Goal: Task Accomplishment & Management: Use online tool/utility

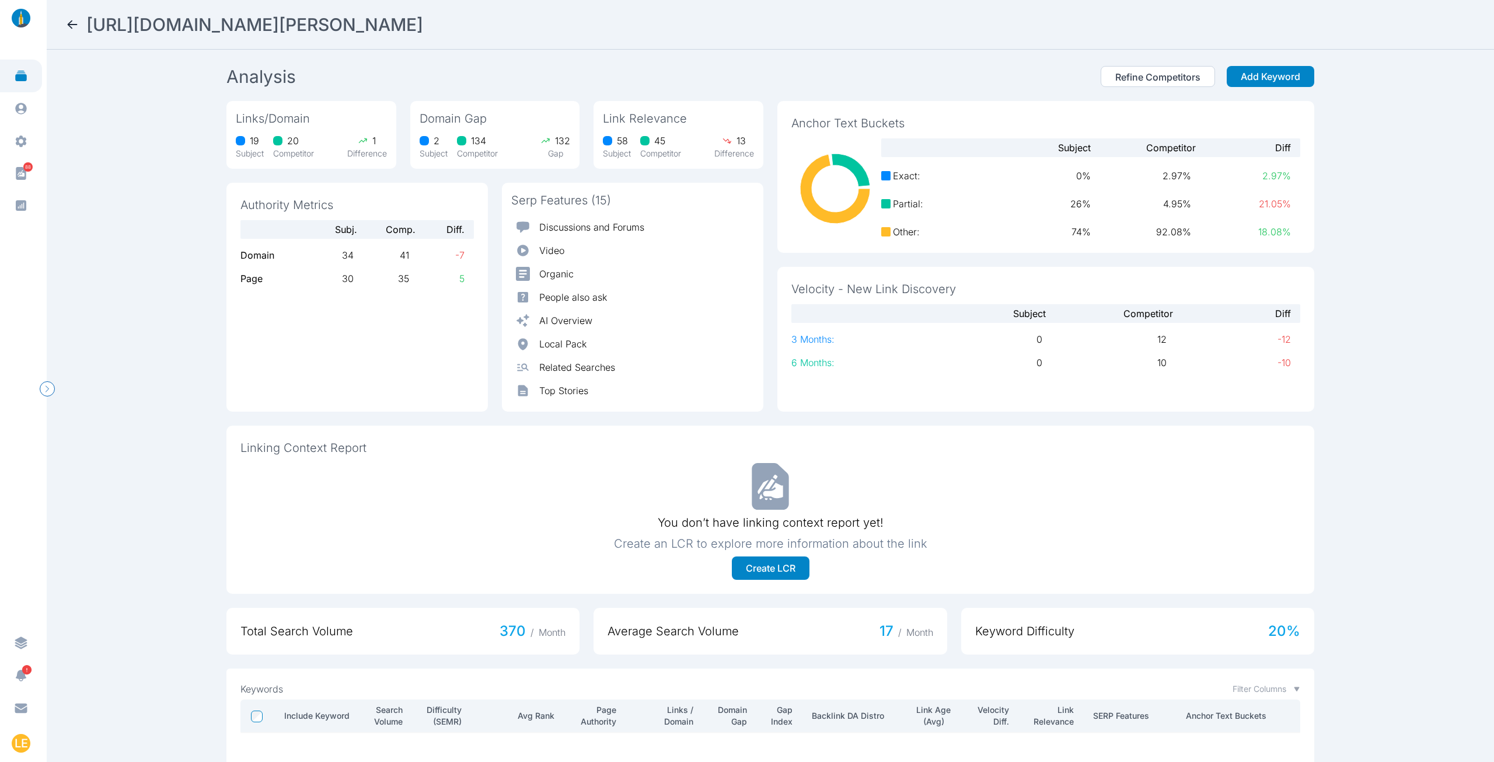
scroll to position [682, 0]
click at [71, 24] on icon at bounding box center [72, 25] width 14 height 14
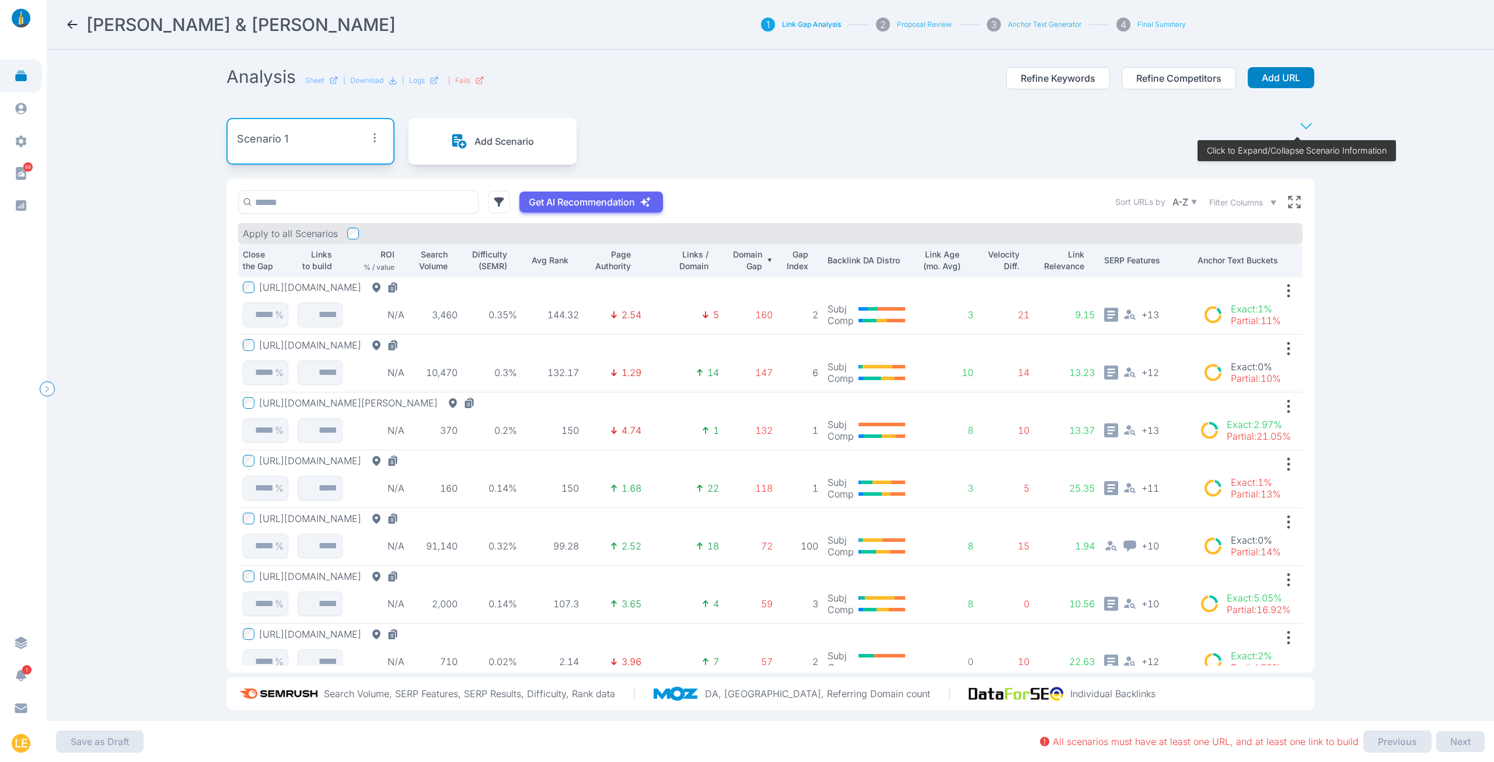
click at [69, 25] on icon at bounding box center [73, 24] width 10 height 8
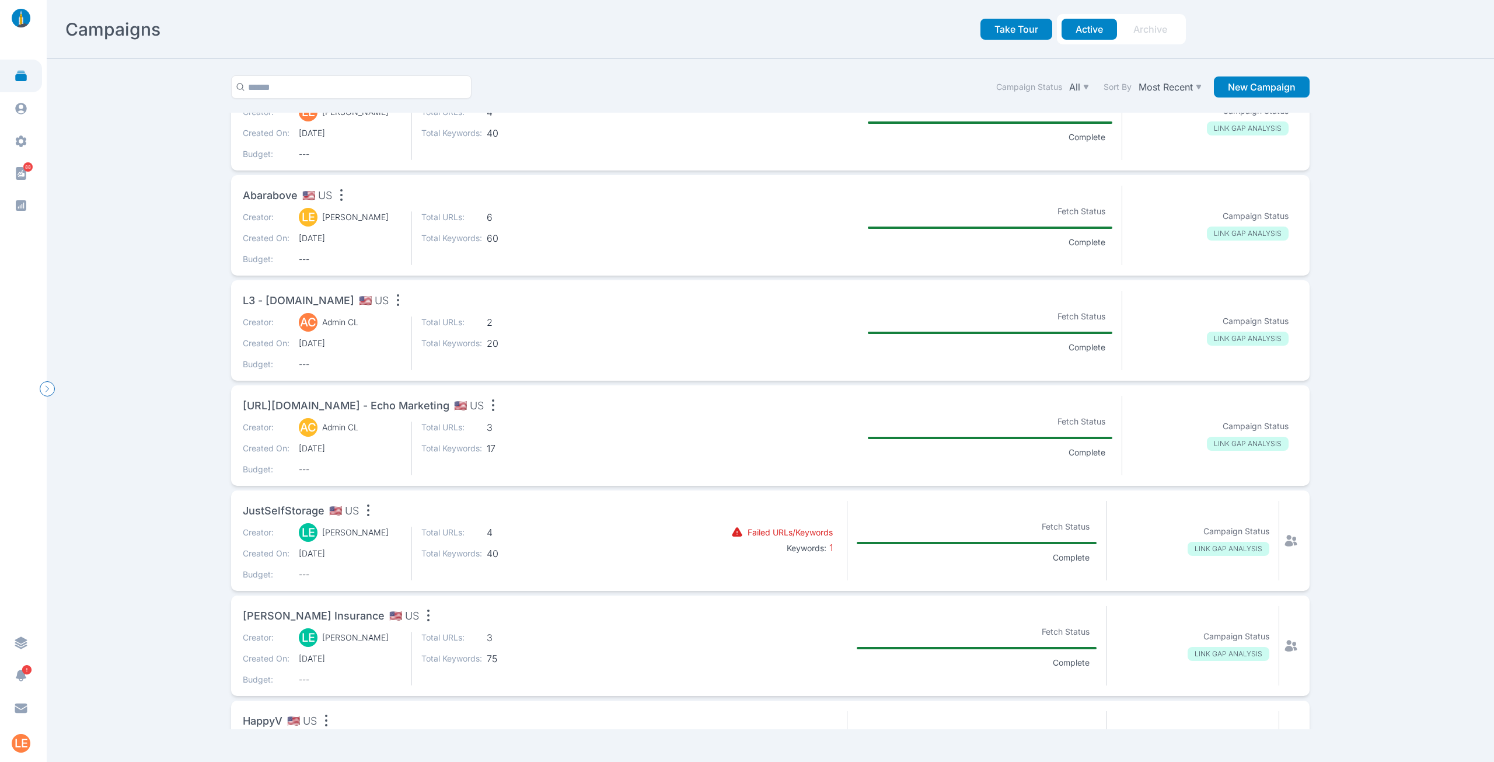
scroll to position [350, 0]
click at [522, 231] on span "60" at bounding box center [517, 237] width 61 height 12
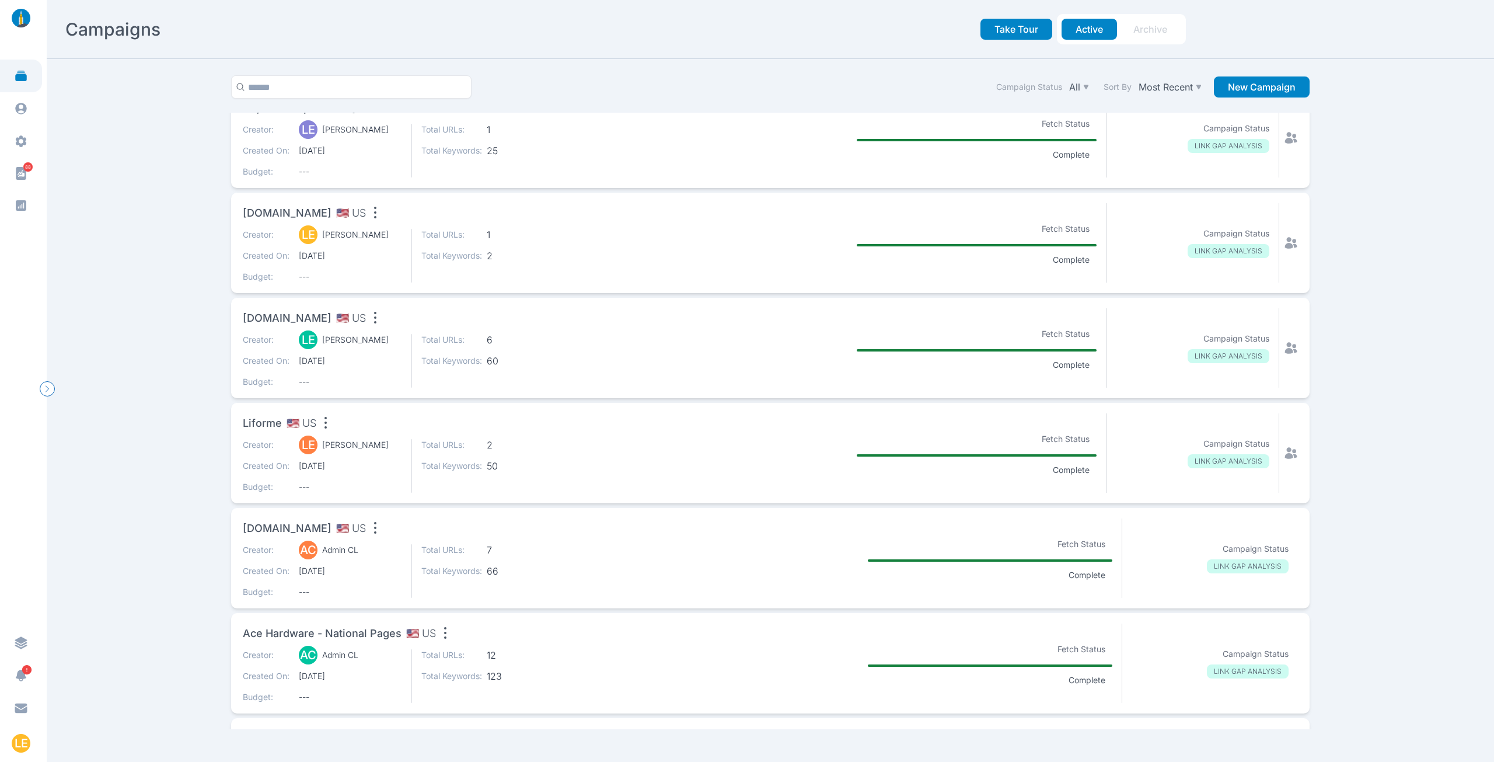
scroll to position [1450, 0]
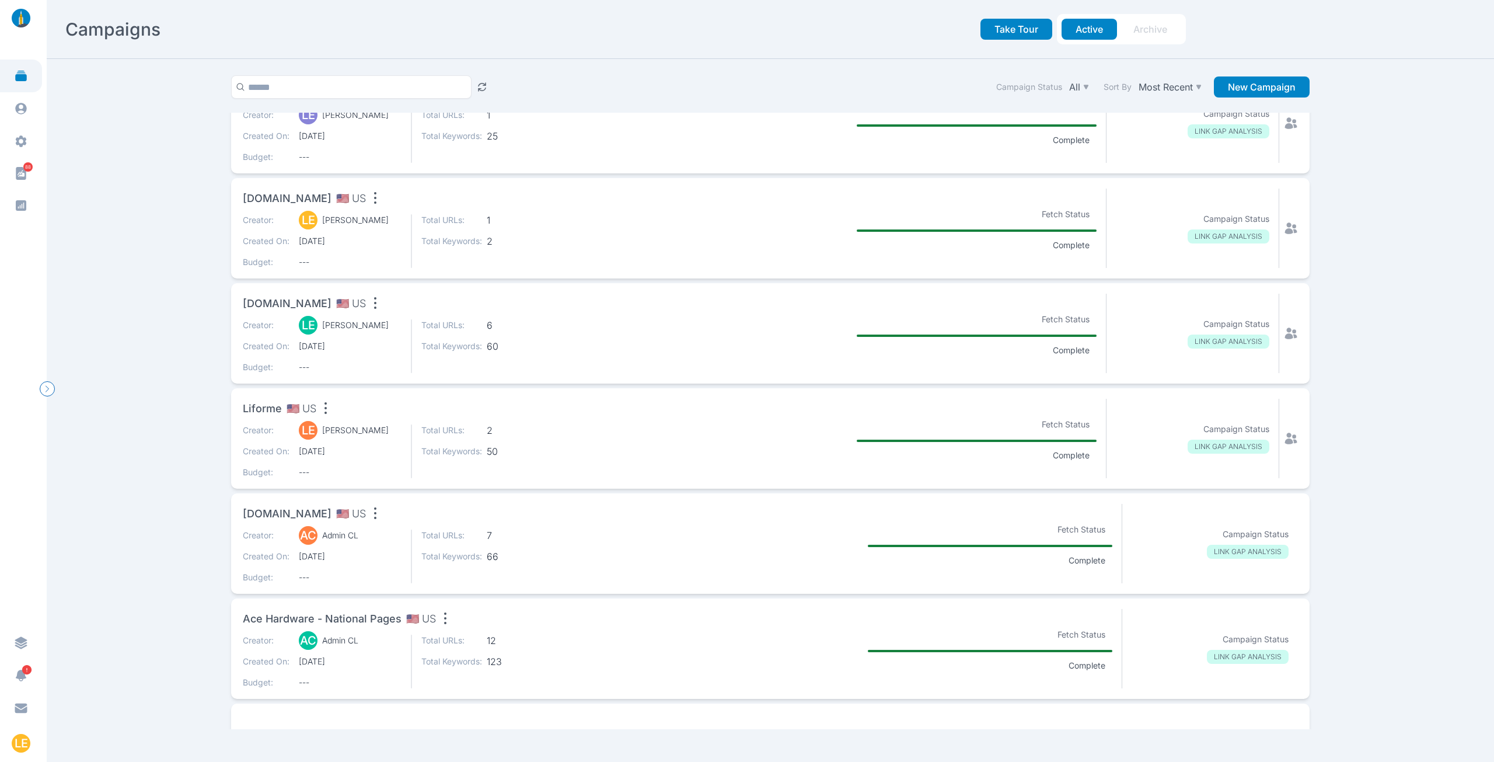
click at [401, 432] on div "Creator: LE [PERSON_NAME] Created On: [DATE] Budget: --- Total URLs: 2 Total Ke…" at bounding box center [459, 451] width 432 height 54
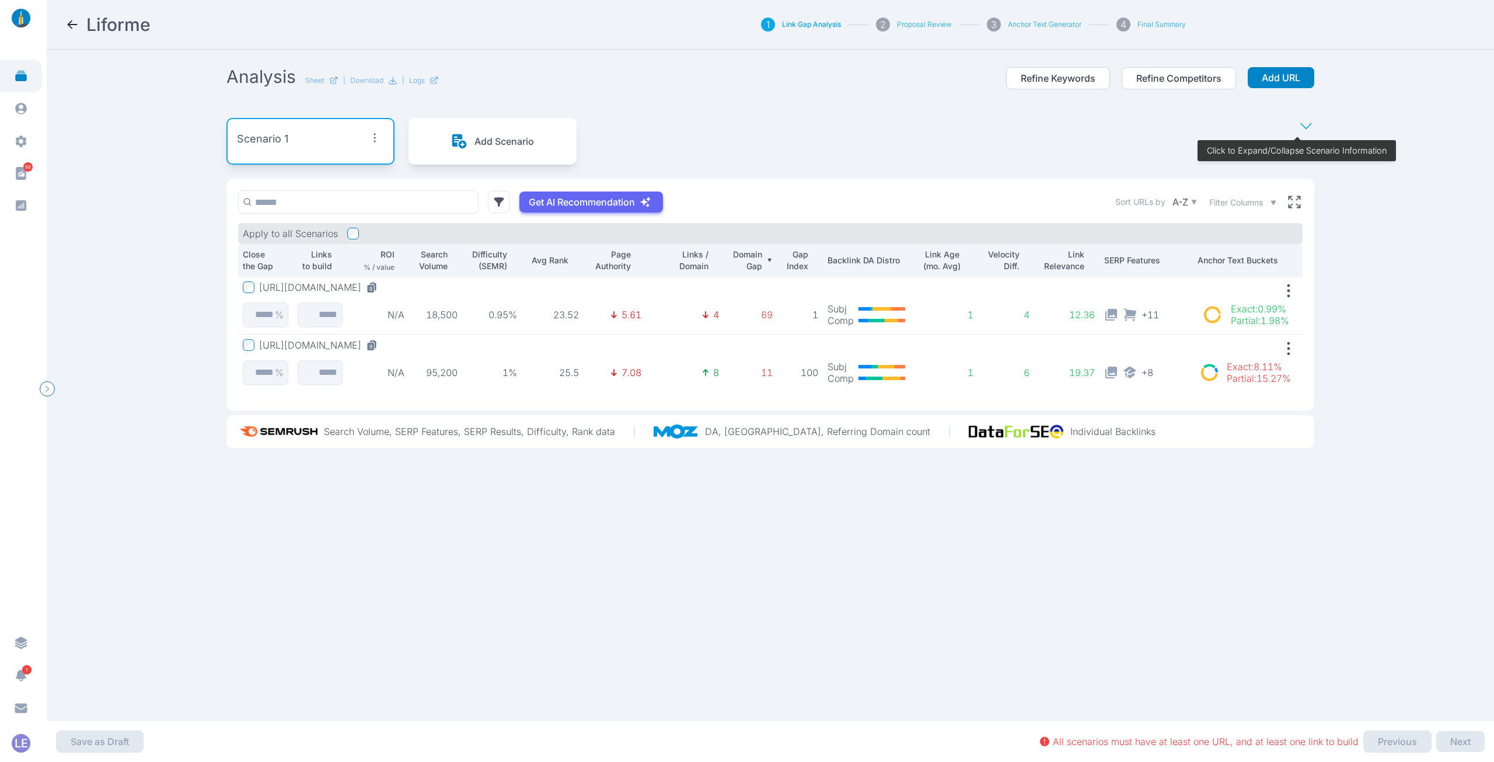
click at [510, 314] on p "0.95%" at bounding box center [492, 315] width 50 height 12
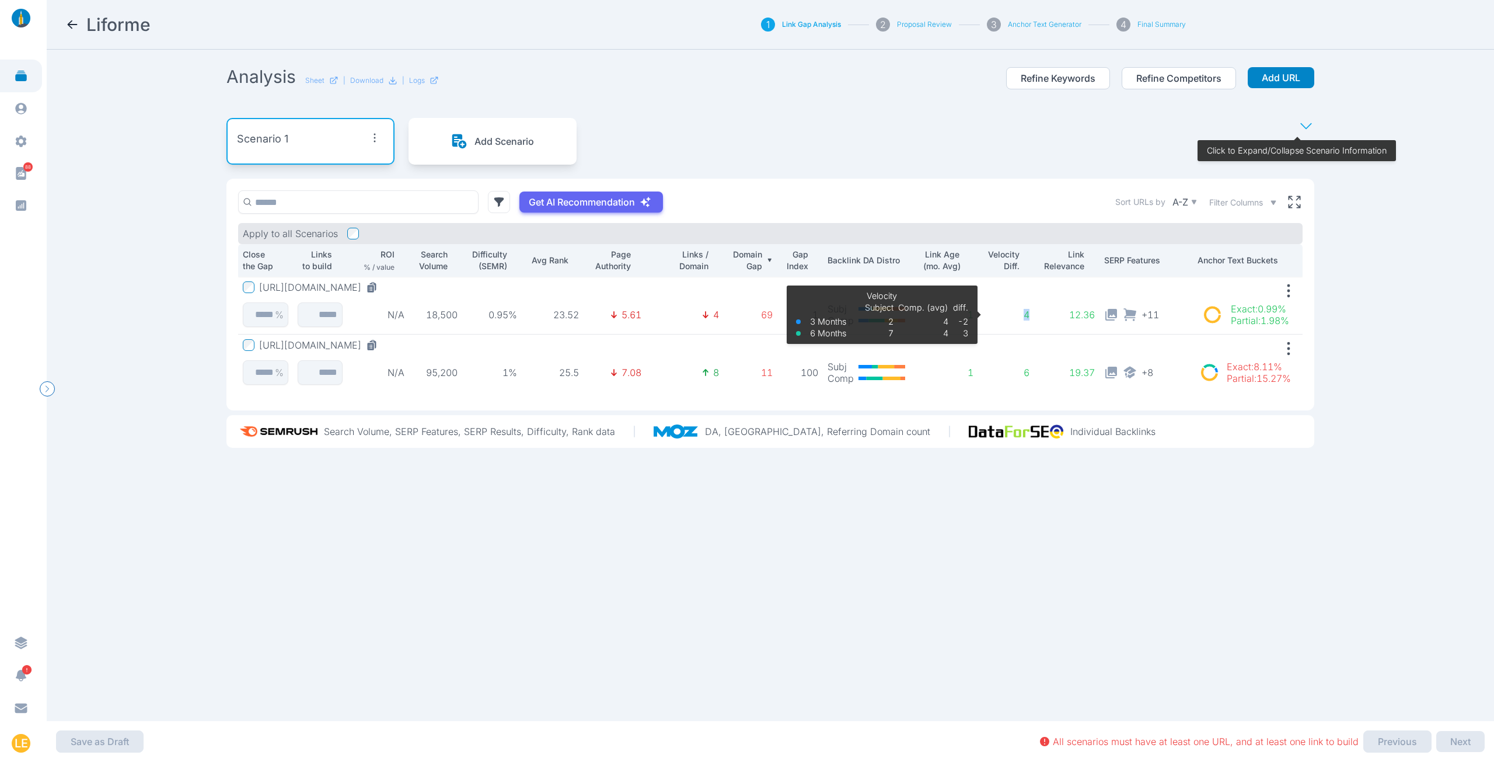
drag, startPoint x: 1025, startPoint y: 313, endPoint x: 1016, endPoint y: 314, distance: 8.8
click at [1016, 314] on td "4 Velocity 3 Months 6 Months Subject 2 7 Comp. (avg) 4 4 diff. -2 3" at bounding box center [1006, 306] width 56 height 58
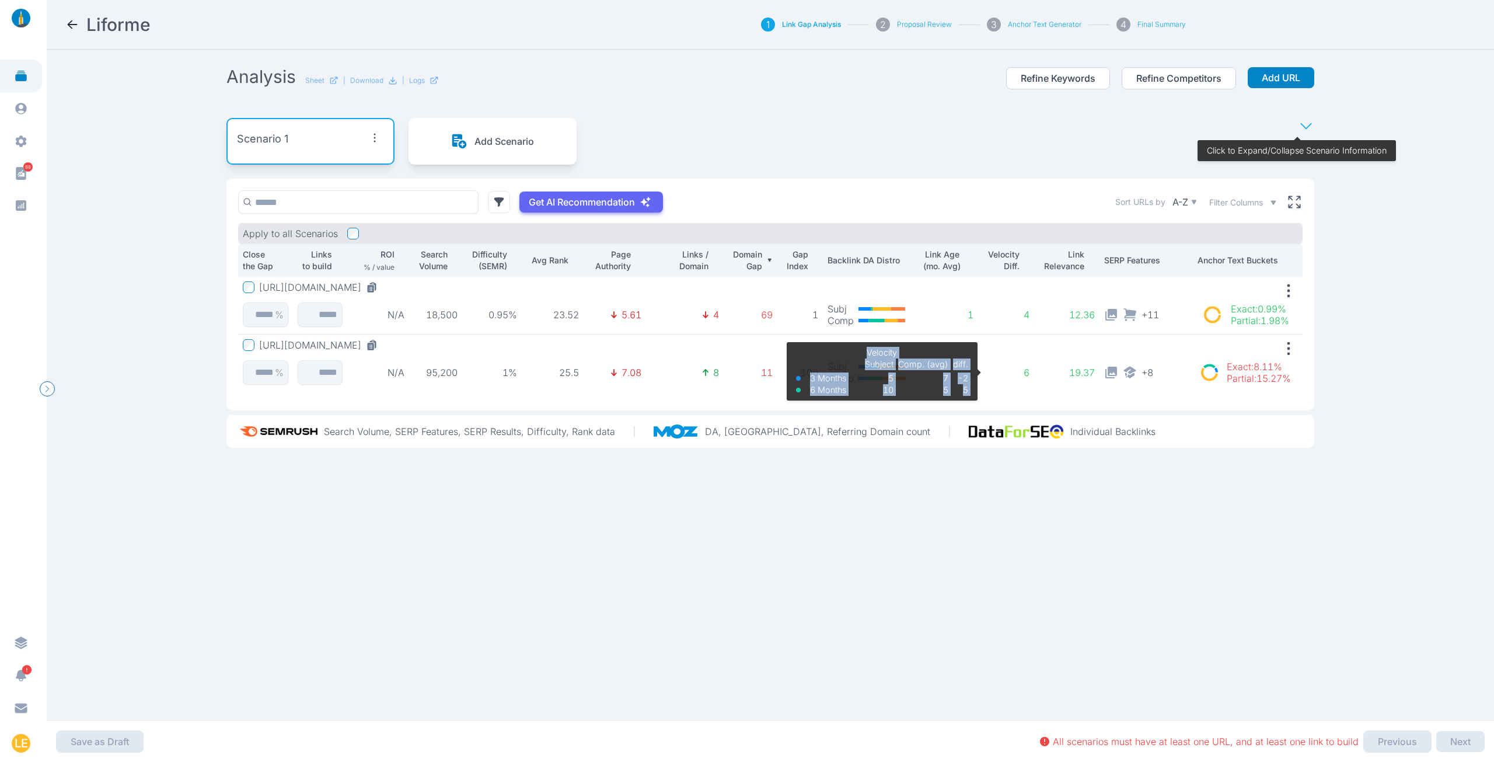
drag, startPoint x: 1033, startPoint y: 371, endPoint x: 1023, endPoint y: 372, distance: 10.1
click at [1023, 372] on tr "[URL][DOMAIN_NAME] % N/A 95,200 1% 25.5 7.08 8 11 100 Subj Comp 1 6 Velocity 3 …" at bounding box center [770, 363] width 1065 height 58
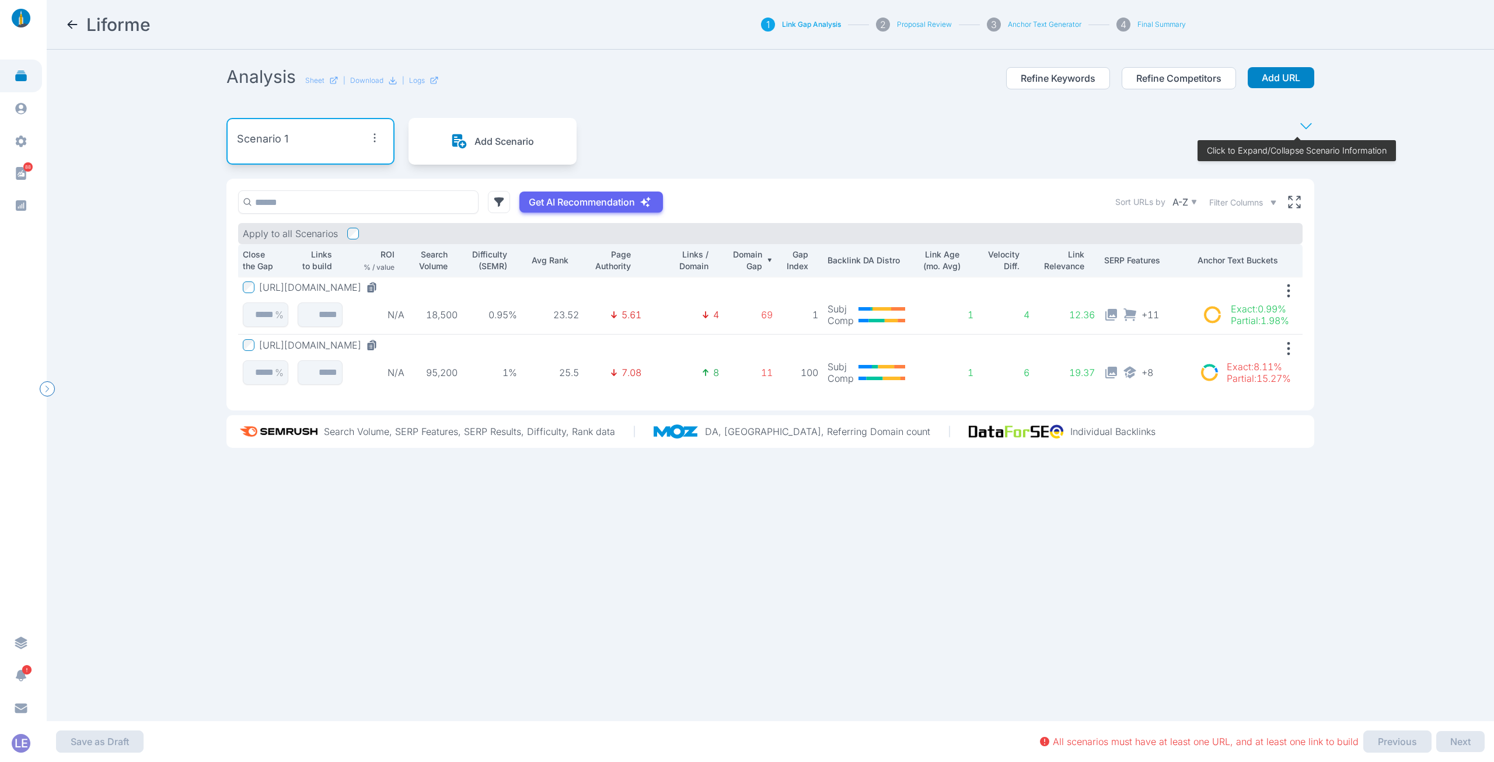
click at [373, 136] on icon "button" at bounding box center [374, 137] width 19 height 19
click at [367, 163] on span "Edit Scenario" at bounding box center [350, 165] width 58 height 12
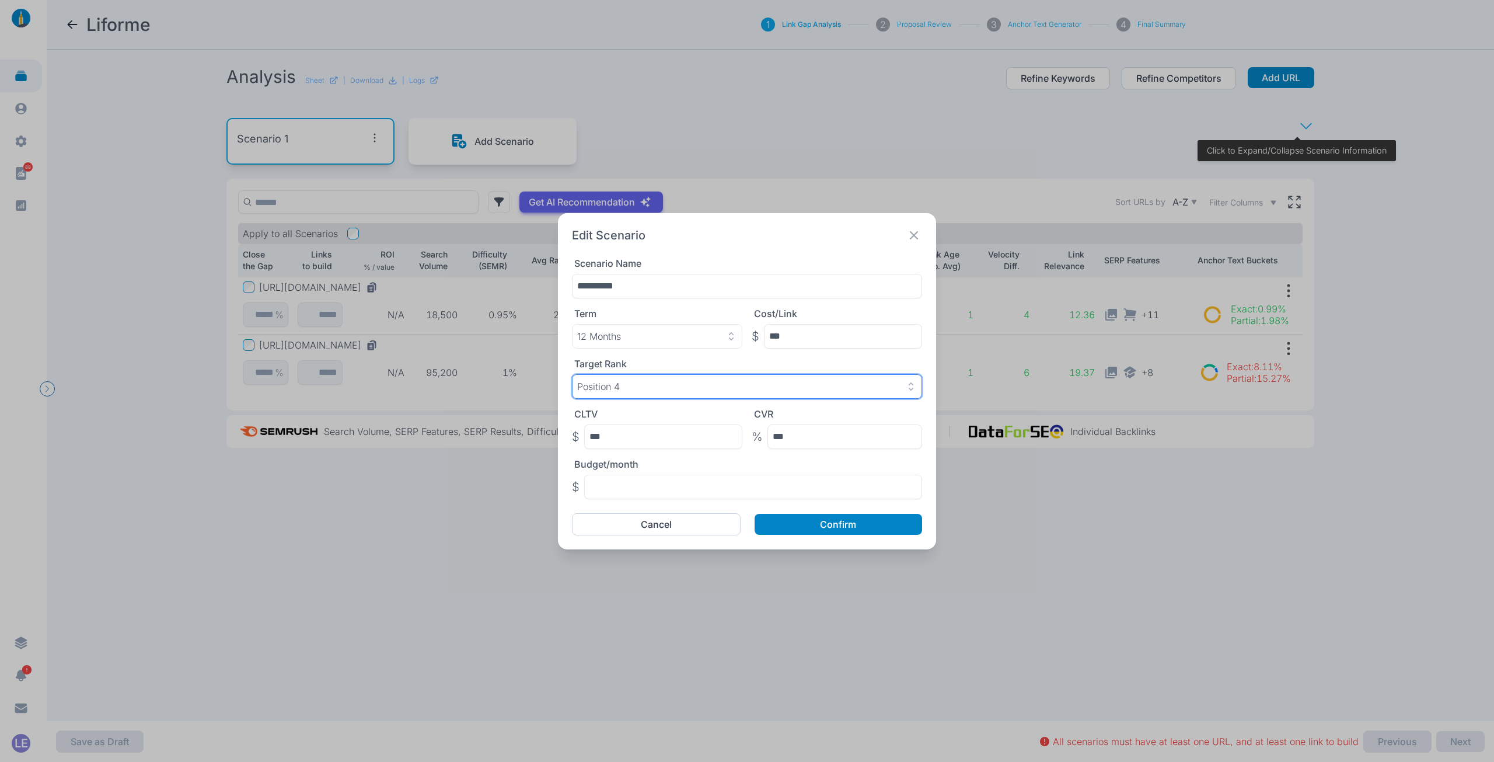
click at [643, 385] on div "Position 4" at bounding box center [747, 387] width 340 height 12
click at [564, 414] on div "**********" at bounding box center [747, 381] width 378 height 336
click at [661, 526] on button "Cancel" at bounding box center [656, 524] width 169 height 22
